Goal: Information Seeking & Learning: Compare options

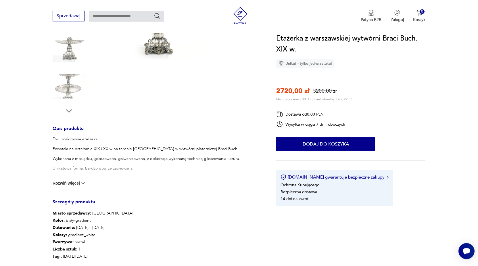
scroll to position [146, 0]
click at [74, 183] on button "Rozwiń więcej" at bounding box center [69, 183] width 33 height 6
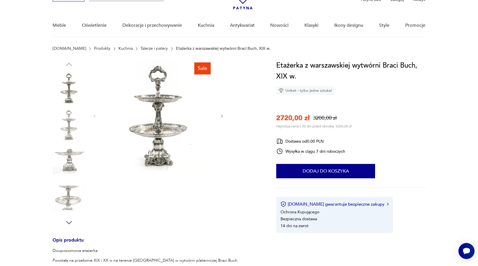
scroll to position [29, 0]
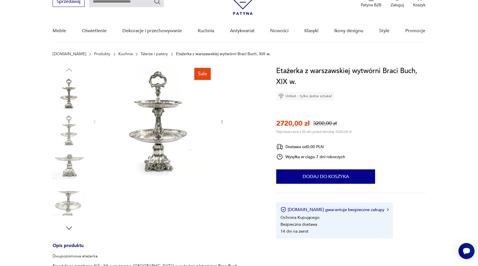
click at [157, 135] on img at bounding box center [158, 120] width 111 height 111
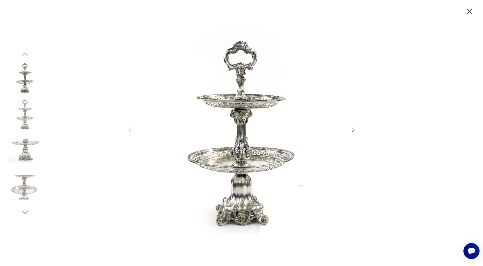
click at [353, 130] on icon "button" at bounding box center [352, 129] width 7 height 7
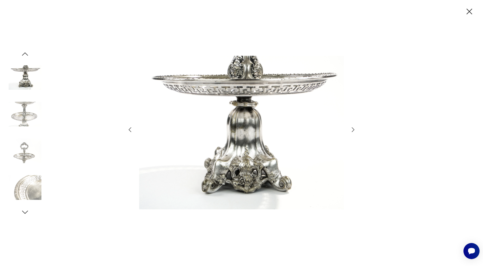
click at [353, 130] on icon "button" at bounding box center [352, 129] width 7 height 7
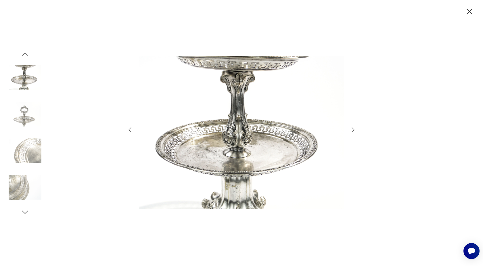
click at [353, 130] on icon "button" at bounding box center [352, 129] width 7 height 7
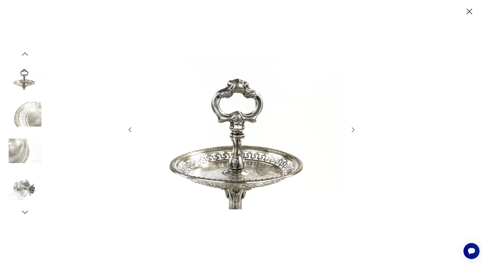
click at [353, 130] on icon "button" at bounding box center [352, 129] width 7 height 7
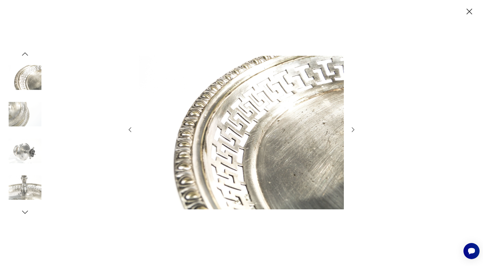
click at [353, 130] on icon "button" at bounding box center [352, 129] width 7 height 7
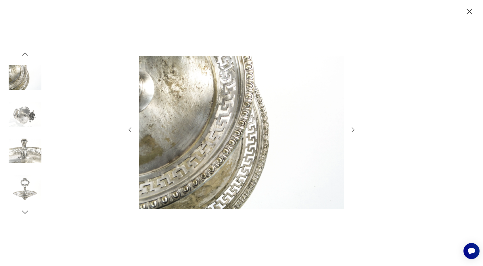
click at [353, 130] on icon "button" at bounding box center [352, 129] width 7 height 7
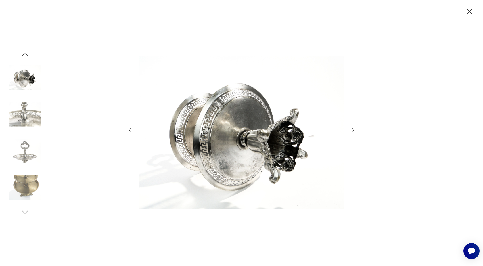
click at [353, 130] on icon "button" at bounding box center [352, 129] width 7 height 7
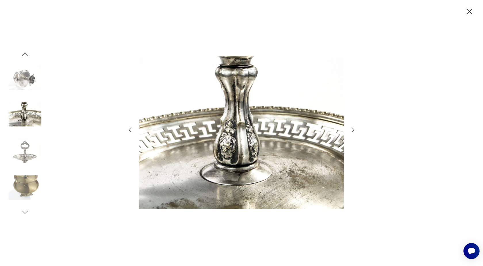
click at [353, 130] on icon "button" at bounding box center [352, 129] width 7 height 7
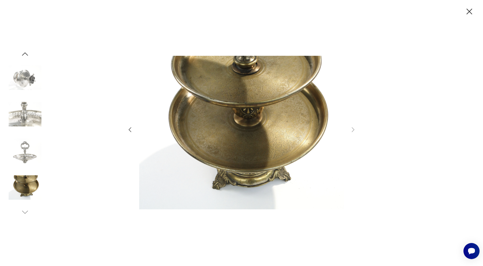
click at [130, 130] on icon "button" at bounding box center [129, 129] width 7 height 7
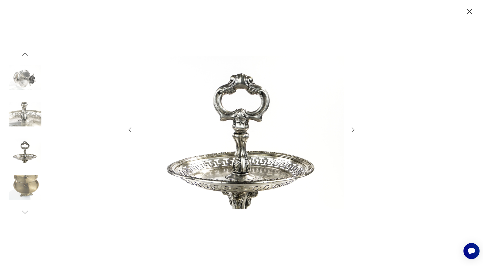
drag, startPoint x: 468, startPoint y: 10, endPoint x: 435, endPoint y: 23, distance: 36.0
click at [468, 10] on icon "button" at bounding box center [469, 12] width 10 height 10
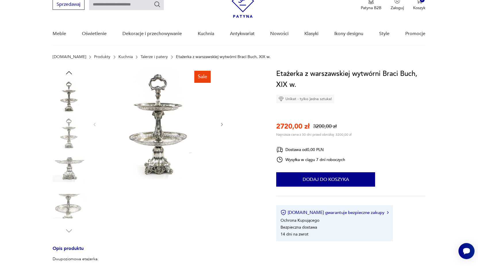
scroll to position [0, 0]
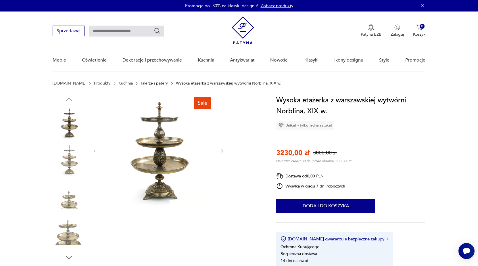
click at [221, 150] on icon "button" at bounding box center [221, 151] width 5 height 5
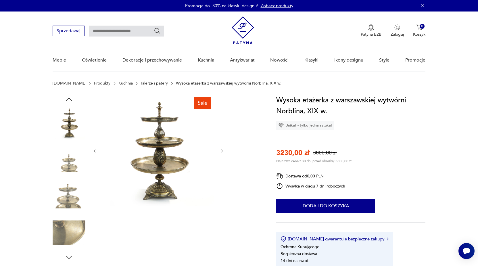
click at [221, 150] on icon "button" at bounding box center [221, 151] width 5 height 5
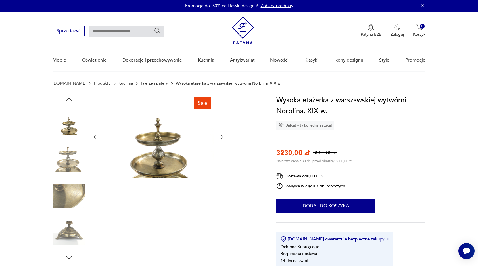
click at [221, 150] on div at bounding box center [158, 137] width 132 height 84
click at [223, 136] on icon "button" at bounding box center [221, 136] width 5 height 5
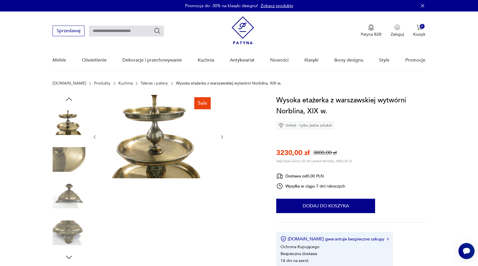
click at [223, 136] on icon "button" at bounding box center [221, 136] width 5 height 5
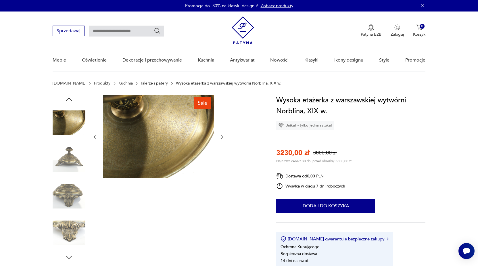
click at [223, 136] on icon "button" at bounding box center [221, 136] width 5 height 5
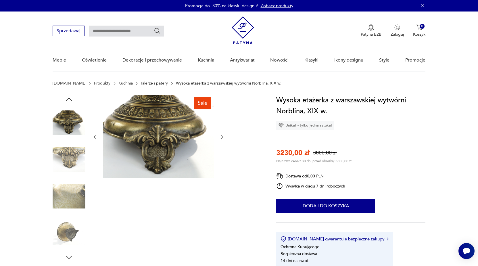
click at [223, 136] on icon "button" at bounding box center [221, 136] width 5 height 5
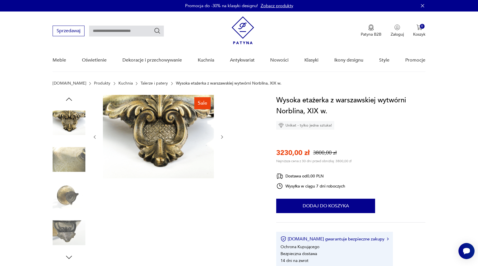
click at [223, 136] on icon "button" at bounding box center [221, 136] width 5 height 5
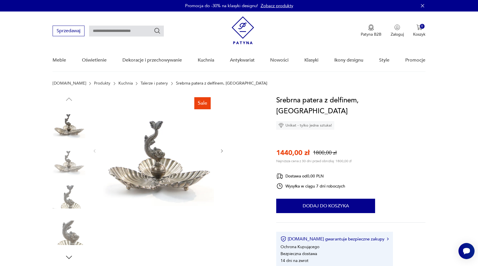
click at [221, 151] on icon "button" at bounding box center [221, 151] width 5 height 5
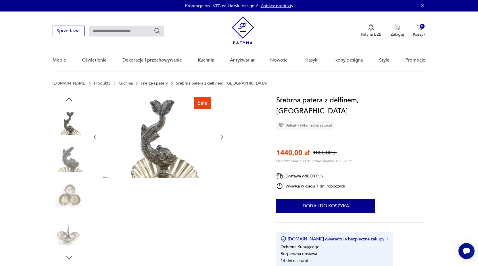
click at [221, 151] on div at bounding box center [158, 137] width 132 height 84
click at [223, 137] on icon "button" at bounding box center [221, 136] width 5 height 5
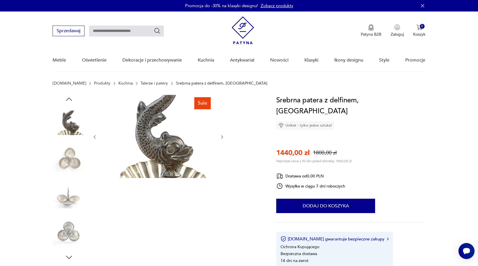
click at [222, 137] on icon "button" at bounding box center [222, 136] width 2 height 3
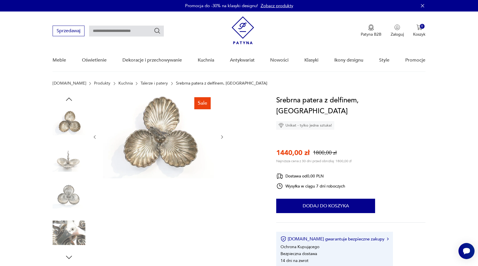
click at [159, 139] on img at bounding box center [158, 136] width 111 height 83
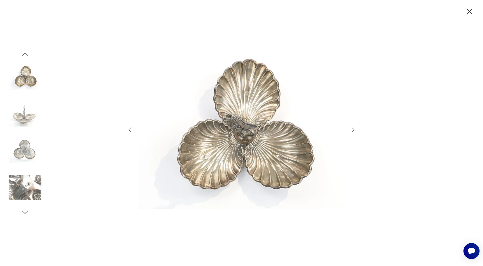
click at [237, 140] on img at bounding box center [241, 132] width 205 height 213
click at [354, 129] on icon "button" at bounding box center [352, 129] width 7 height 7
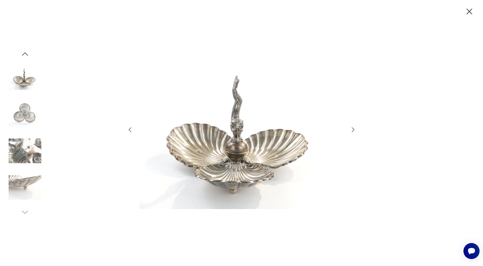
click at [354, 129] on icon "button" at bounding box center [352, 129] width 7 height 7
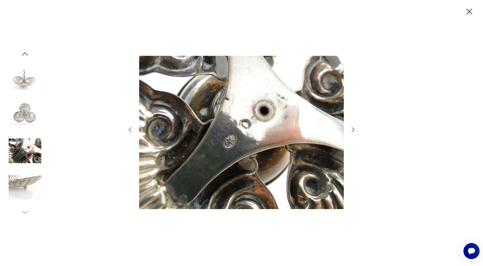
click at [354, 129] on icon "button" at bounding box center [352, 129] width 7 height 7
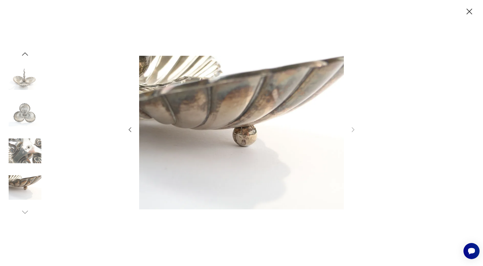
click at [469, 11] on icon "button" at bounding box center [469, 12] width 6 height 6
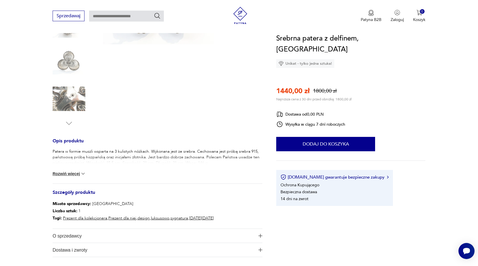
scroll to position [146, 0]
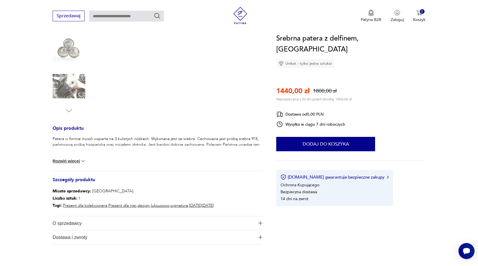
click at [75, 161] on button "Rozwiń więcej" at bounding box center [69, 161] width 33 height 6
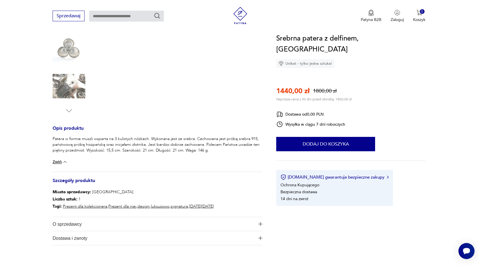
scroll to position [0, 0]
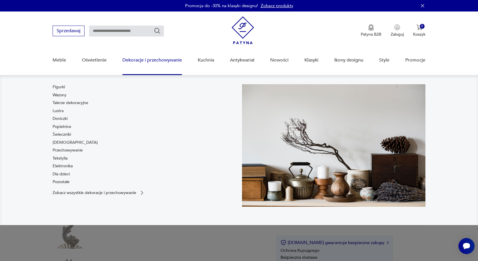
click at [167, 60] on link "Dekoracje i przechowywanie" at bounding box center [151, 60] width 59 height 22
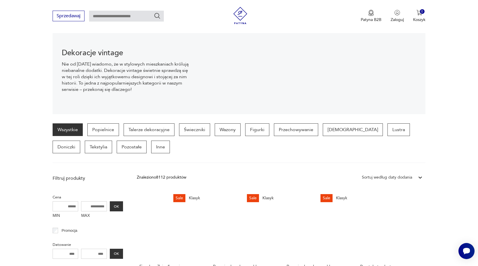
scroll to position [96, 0]
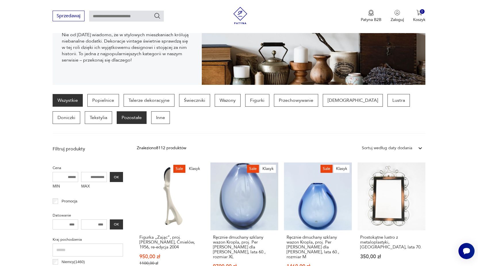
click at [117, 118] on p "Pozostałe" at bounding box center [132, 117] width 30 height 13
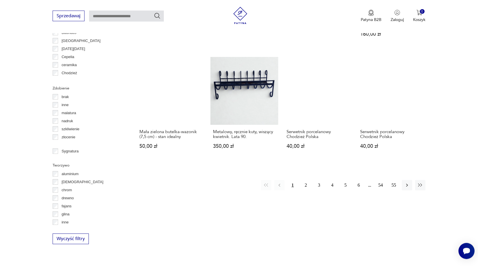
scroll to position [563, 0]
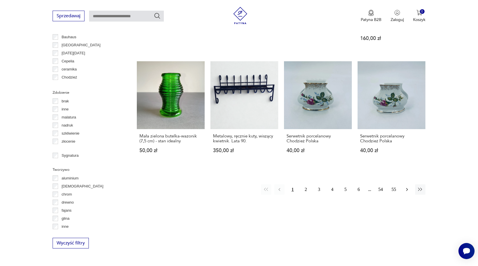
click at [407, 188] on icon "button" at bounding box center [407, 189] width 2 height 3
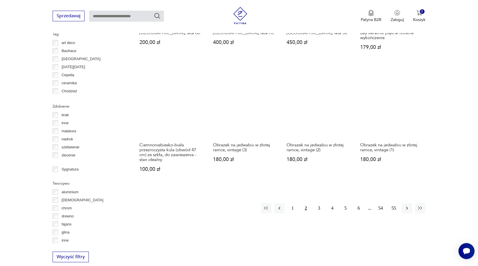
scroll to position [592, 0]
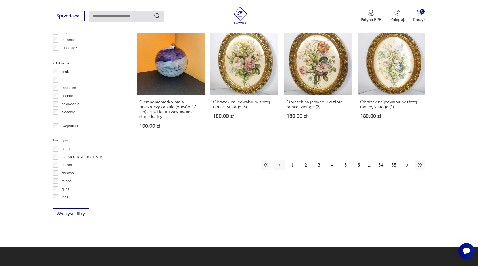
click at [404, 162] on icon "button" at bounding box center [407, 165] width 6 height 6
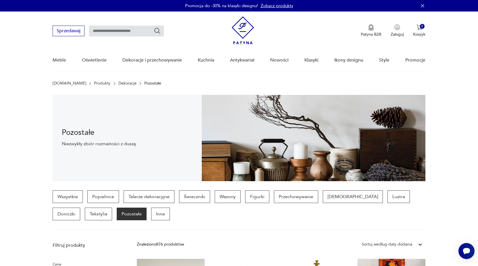
click at [106, 29] on input "text" at bounding box center [126, 31] width 75 height 11
type input "******"
click at [157, 30] on icon "Szukaj" at bounding box center [157, 30] width 7 height 7
type input "******"
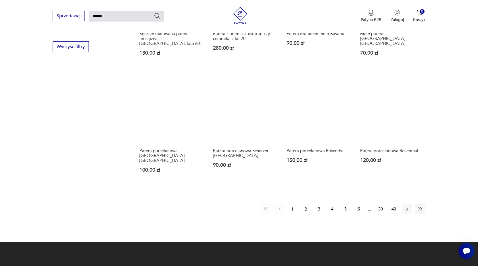
scroll to position [431, 0]
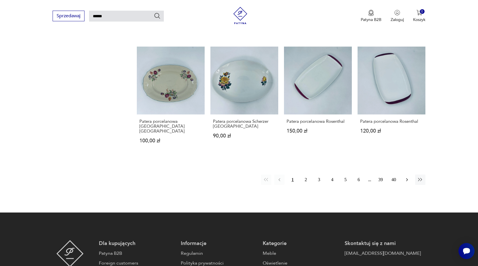
click at [406, 177] on icon "button" at bounding box center [407, 180] width 6 height 6
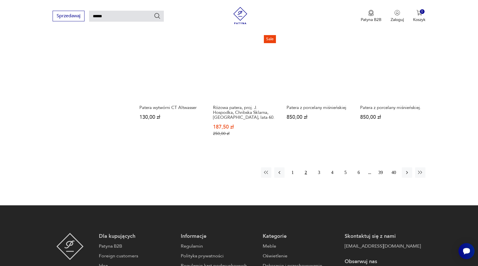
scroll to position [460, 0]
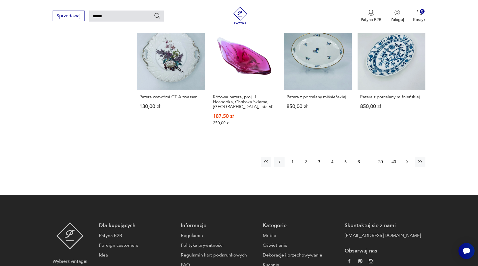
click at [405, 159] on icon "button" at bounding box center [407, 162] width 6 height 6
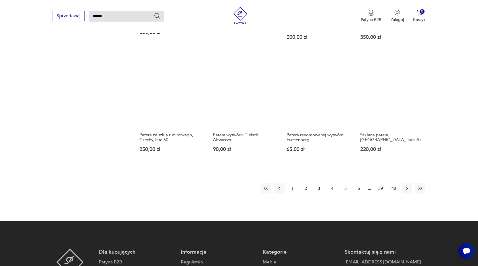
scroll to position [460, 0]
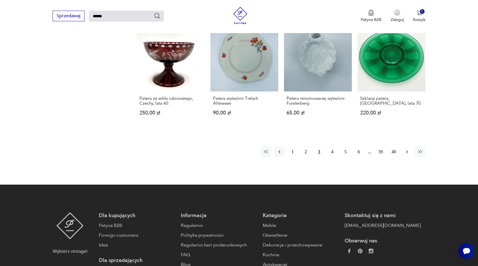
click at [406, 149] on icon "button" at bounding box center [407, 152] width 6 height 6
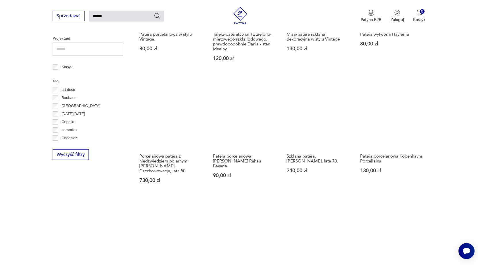
scroll to position [313, 0]
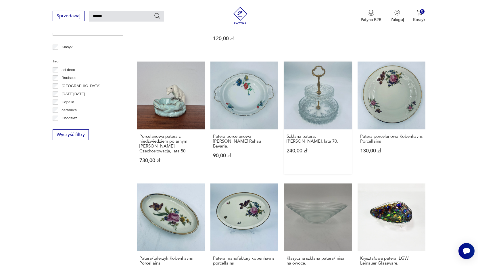
click at [325, 97] on link "Szklana patera, Walther Glas Bolero, lata 70. 240,00 zł" at bounding box center [318, 117] width 68 height 113
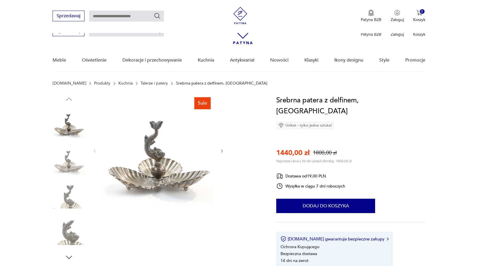
scroll to position [352, 0]
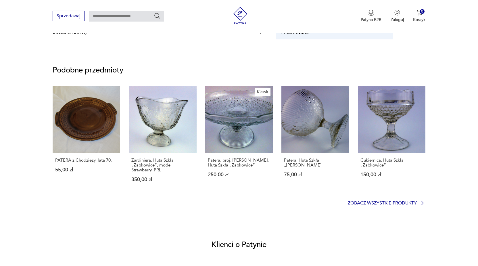
click at [358, 203] on p "Zobacz wszystkie produkty" at bounding box center [382, 203] width 69 height 4
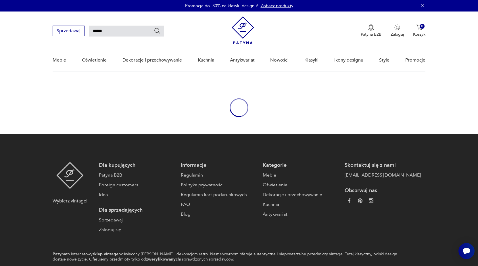
click at [122, 33] on input "******" at bounding box center [126, 31] width 75 height 11
type input "******"
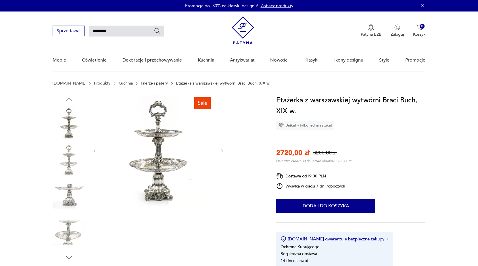
type input "********"
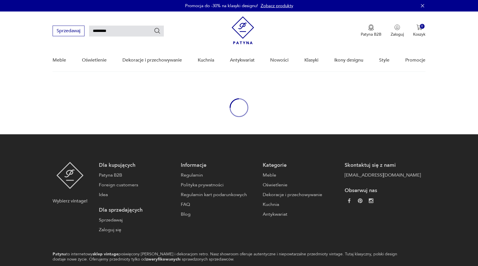
click at [157, 31] on icon "Szukaj" at bounding box center [157, 30] width 7 height 7
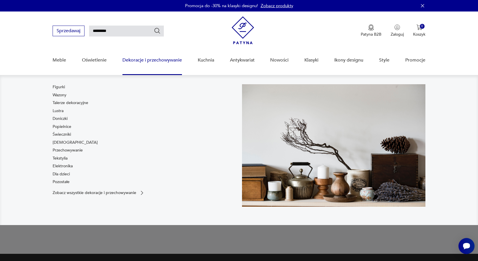
click at [148, 60] on link "Dekoracje i przechowywanie" at bounding box center [151, 60] width 59 height 22
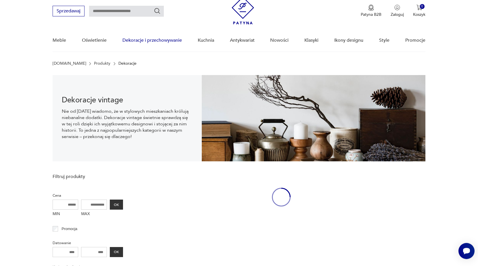
scroll to position [20, 0]
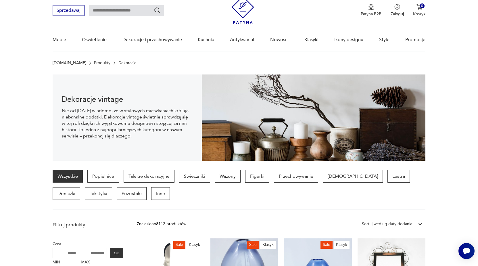
click at [74, 178] on link "Wszystkie" at bounding box center [68, 176] width 30 height 13
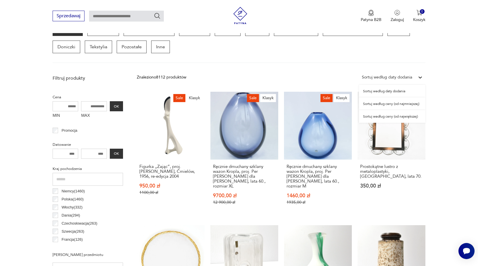
click at [409, 77] on div "Sortuj według daty dodania" at bounding box center [387, 77] width 50 height 6
click at [398, 116] on div "Sortuj według ceny (od największej)" at bounding box center [392, 116] width 66 height 13
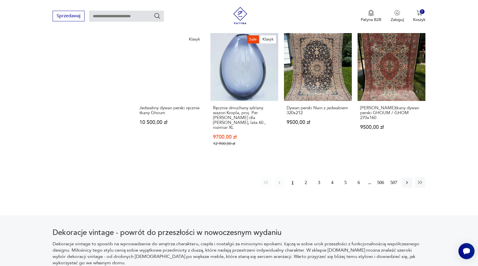
scroll to position [592, 0]
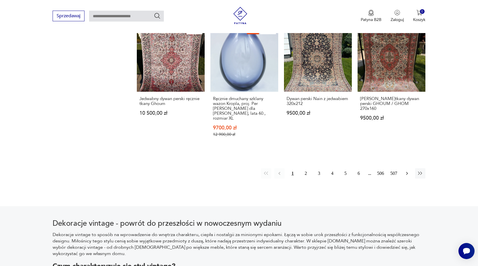
click at [407, 172] on icon "button" at bounding box center [407, 173] width 2 height 3
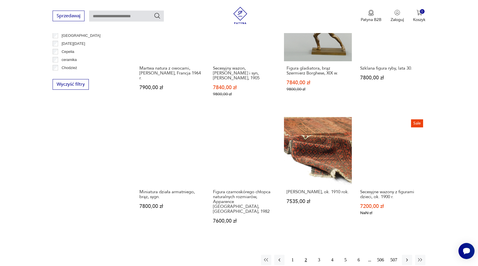
scroll to position [533, 0]
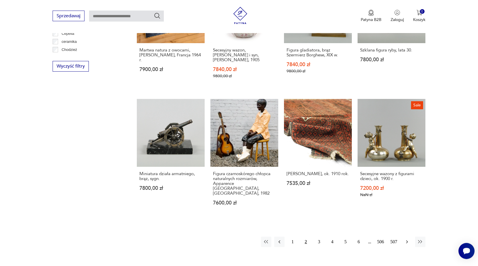
click at [407, 239] on icon "button" at bounding box center [407, 242] width 6 height 6
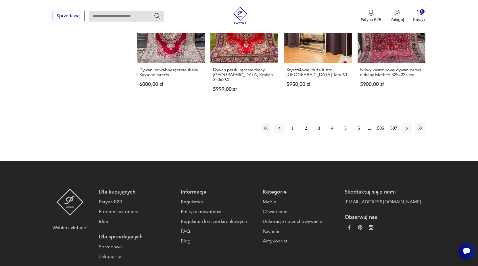
scroll to position [651, 0]
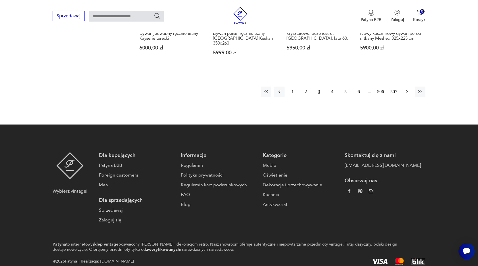
click at [406, 89] on icon "button" at bounding box center [407, 92] width 6 height 6
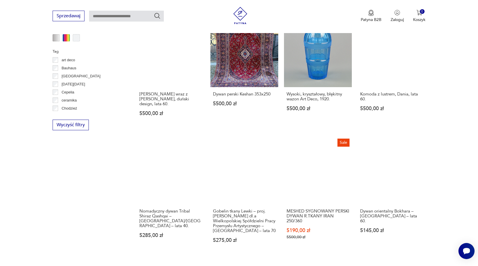
scroll to position [563, 0]
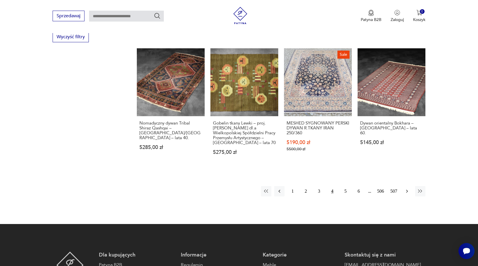
click at [407, 190] on icon "button" at bounding box center [407, 191] width 2 height 3
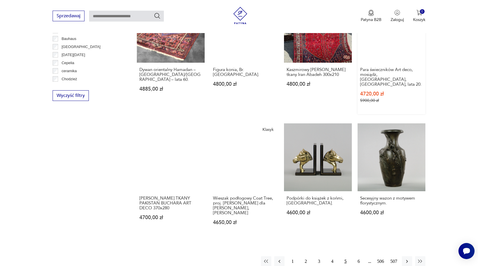
scroll to position [621, 0]
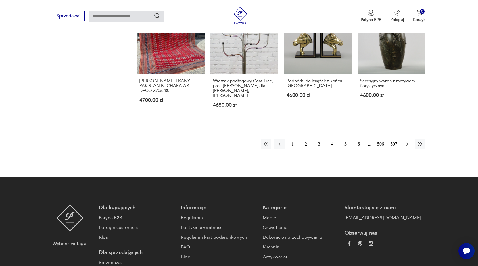
click at [406, 141] on icon "button" at bounding box center [407, 144] width 6 height 6
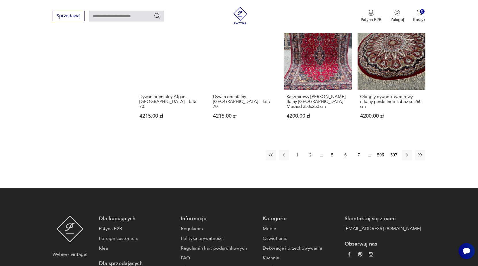
scroll to position [592, 0]
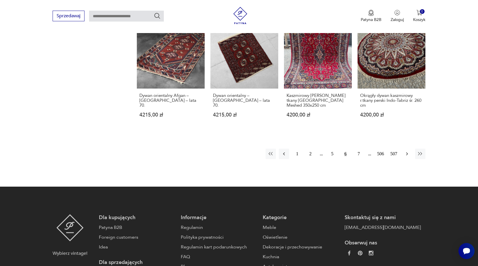
click at [407, 152] on icon "button" at bounding box center [407, 154] width 6 height 6
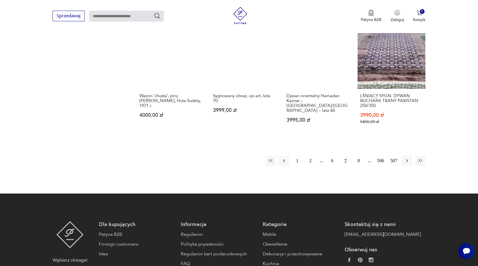
scroll to position [592, 0]
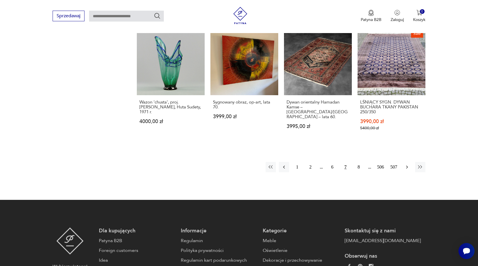
click at [405, 167] on icon "button" at bounding box center [407, 167] width 6 height 6
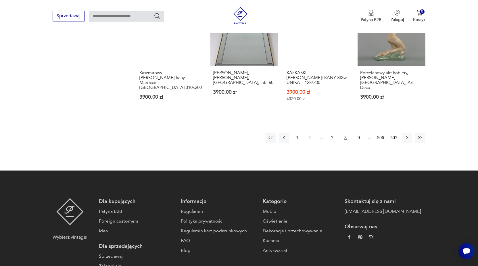
scroll to position [563, 0]
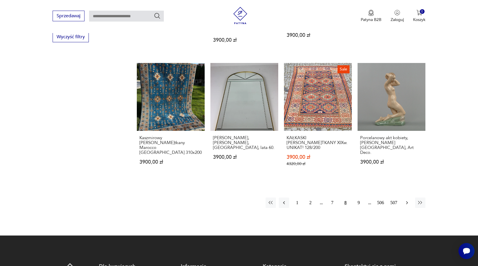
click at [407, 201] on icon "button" at bounding box center [407, 202] width 2 height 3
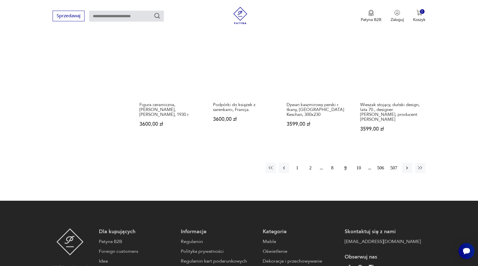
scroll to position [621, 0]
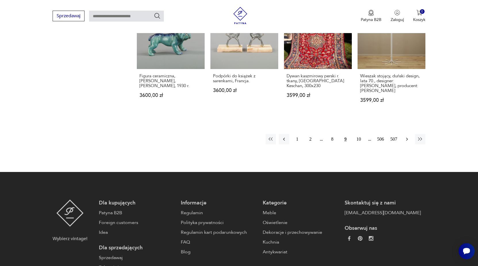
click at [406, 136] on icon "button" at bounding box center [407, 139] width 6 height 6
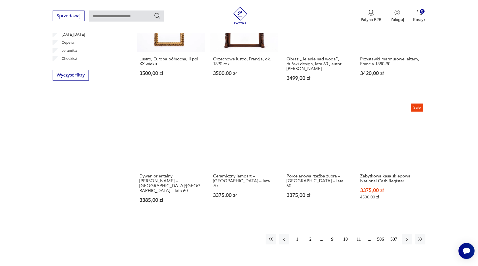
scroll to position [563, 0]
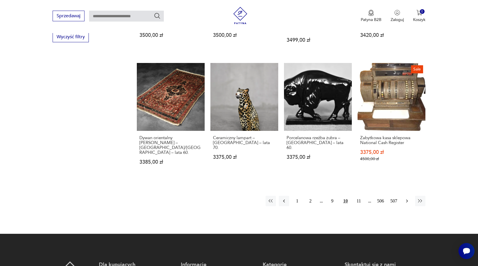
click at [407, 198] on icon "button" at bounding box center [407, 201] width 6 height 6
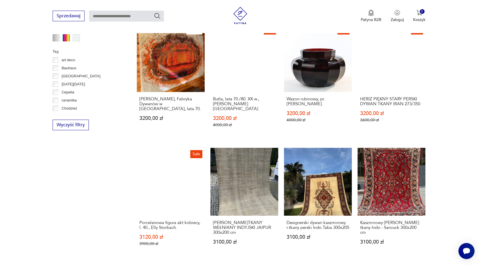
scroll to position [592, 0]
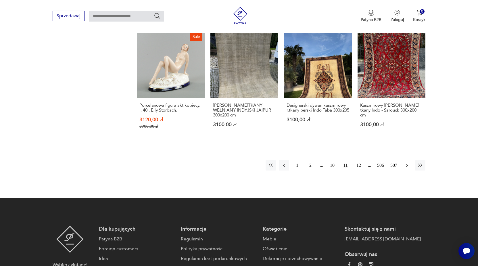
click at [403, 160] on button "button" at bounding box center [407, 165] width 10 height 10
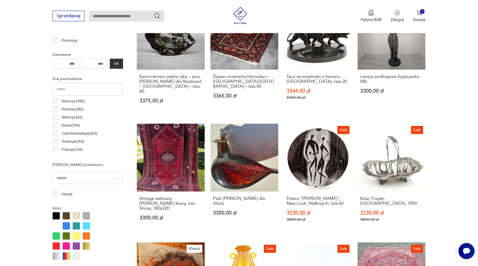
click at [406, 157] on link "Sale Kosz, Fraget, [GEOGRAPHIC_DATA], 1850 3230,00 zł 3800,00 zł" at bounding box center [391, 178] width 68 height 109
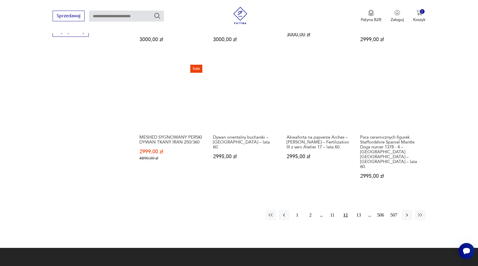
scroll to position [579, 0]
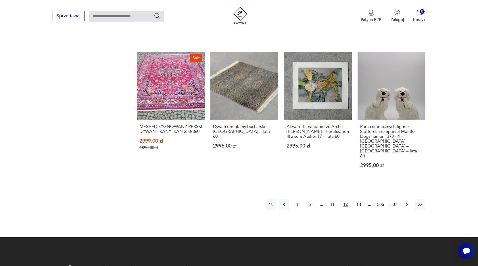
click at [406, 201] on icon "button" at bounding box center [407, 204] width 6 height 6
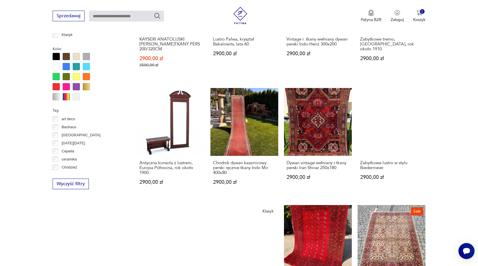
scroll to position [533, 0]
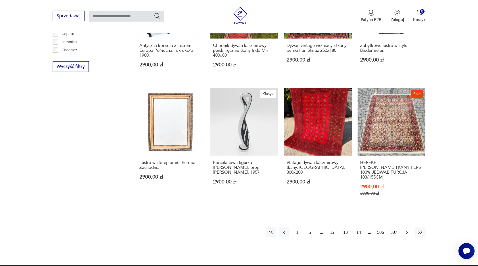
click at [406, 229] on icon "button" at bounding box center [407, 232] width 6 height 6
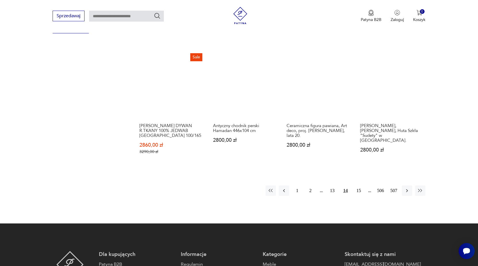
scroll to position [592, 0]
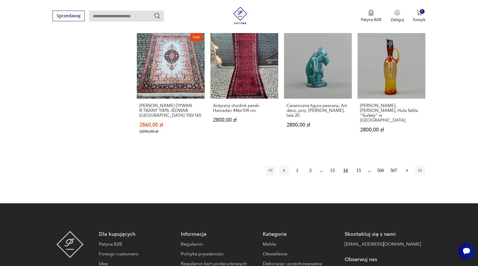
click at [408, 167] on icon "button" at bounding box center [407, 170] width 6 height 6
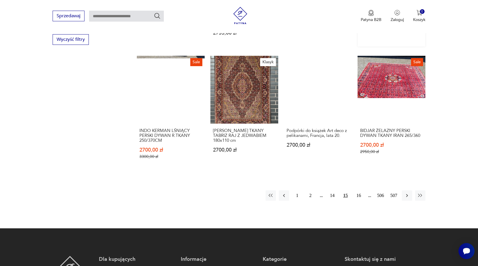
scroll to position [562, 0]
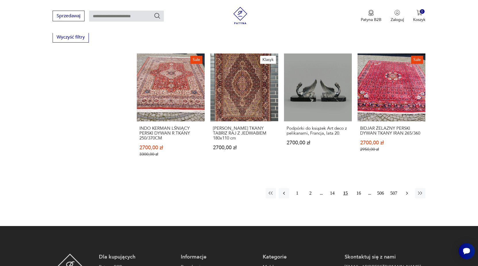
click at [406, 190] on icon "button" at bounding box center [407, 193] width 6 height 6
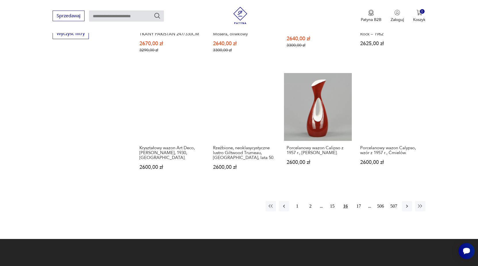
scroll to position [592, 0]
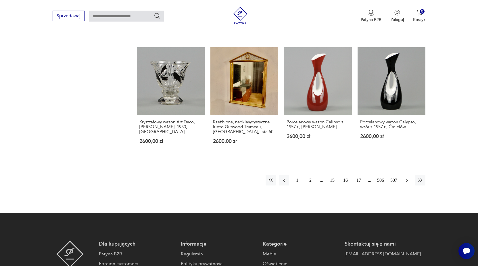
click at [407, 180] on icon "button" at bounding box center [407, 180] width 2 height 3
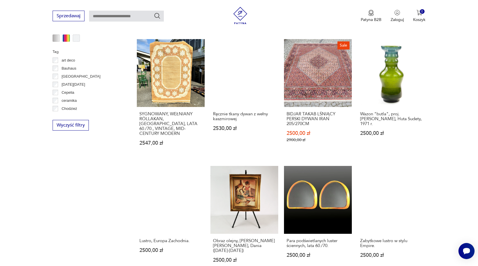
scroll to position [562, 0]
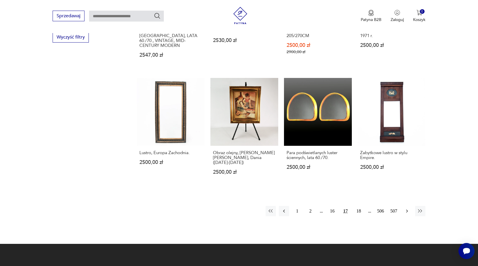
click at [406, 208] on icon "button" at bounding box center [407, 211] width 6 height 6
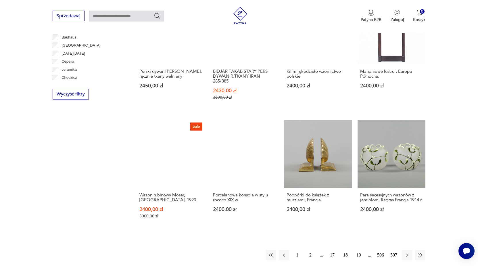
scroll to position [533, 0]
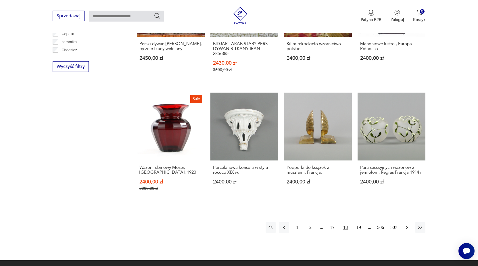
click at [406, 227] on icon "button" at bounding box center [407, 227] width 6 height 6
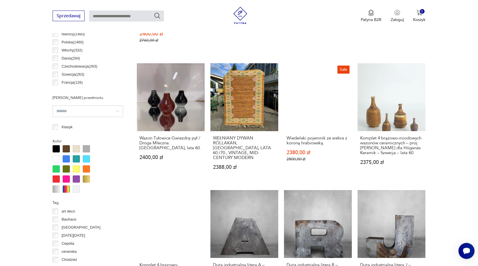
scroll to position [328, 0]
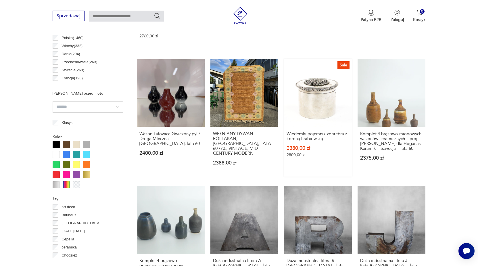
click at [313, 91] on link "Sale Wiedeński pojemnik ze srebra z koroną hrabiowską. 2380,00 zł 2800,00 zł" at bounding box center [318, 117] width 68 height 117
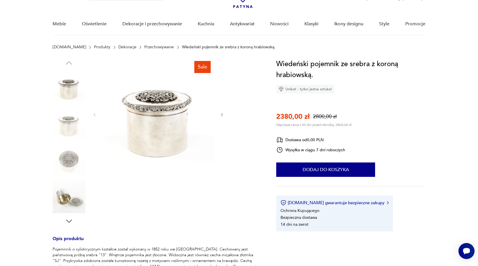
click at [222, 115] on icon "button" at bounding box center [222, 114] width 2 height 3
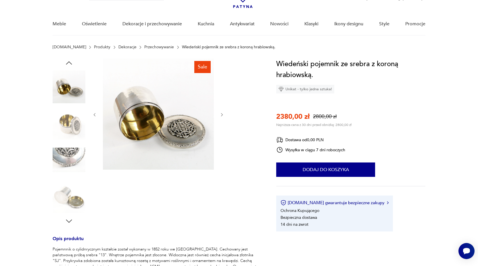
click at [222, 115] on icon "button" at bounding box center [222, 114] width 2 height 3
